Goal: Find specific page/section

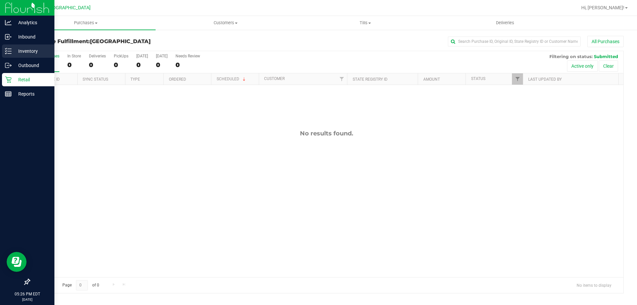
click at [5, 47] on div "Inventory" at bounding box center [28, 50] width 52 height 13
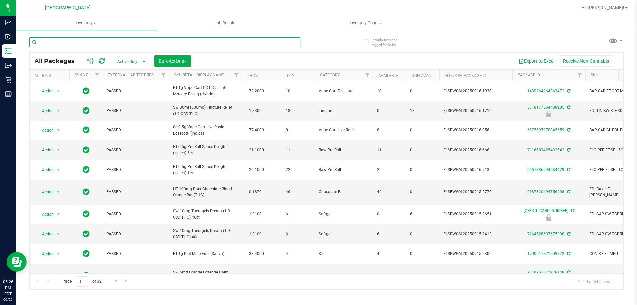
click at [126, 39] on input "text" at bounding box center [164, 42] width 271 height 10
type input "[MEDICAL_DATA]"
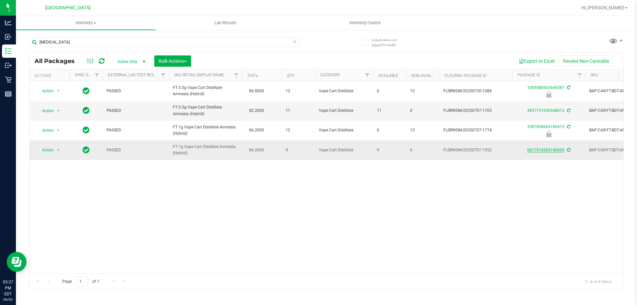
click at [556, 149] on link "6817914354140095" at bounding box center [545, 150] width 37 height 5
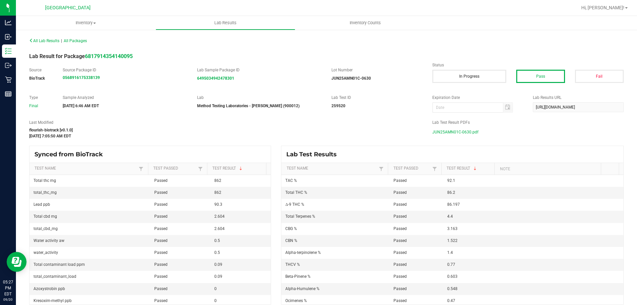
click at [460, 132] on span "JUN25AMN01C-0630.pdf" at bounding box center [455, 132] width 46 height 10
